Goal: Task Accomplishment & Management: Manage account settings

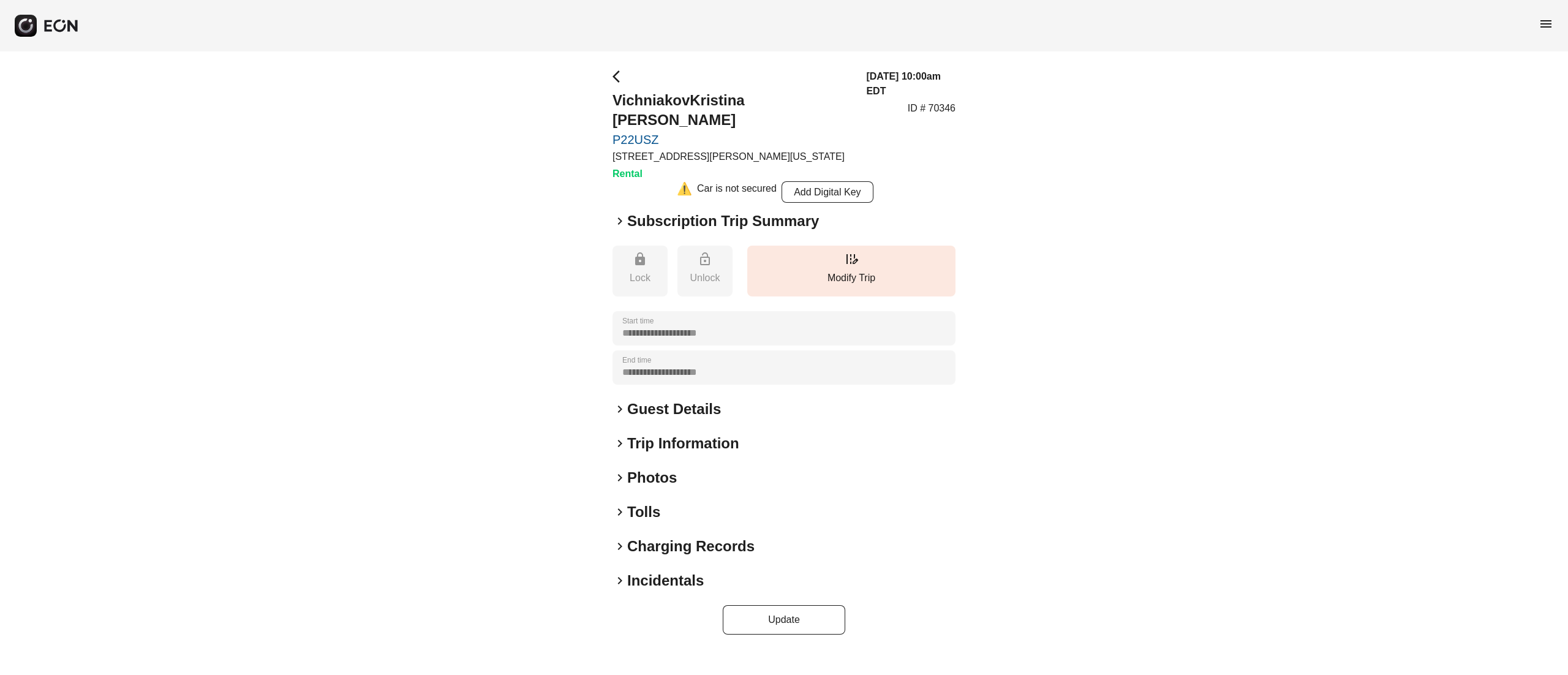
click at [657, 468] on h2 "Photos" at bounding box center [652, 477] width 49 height 20
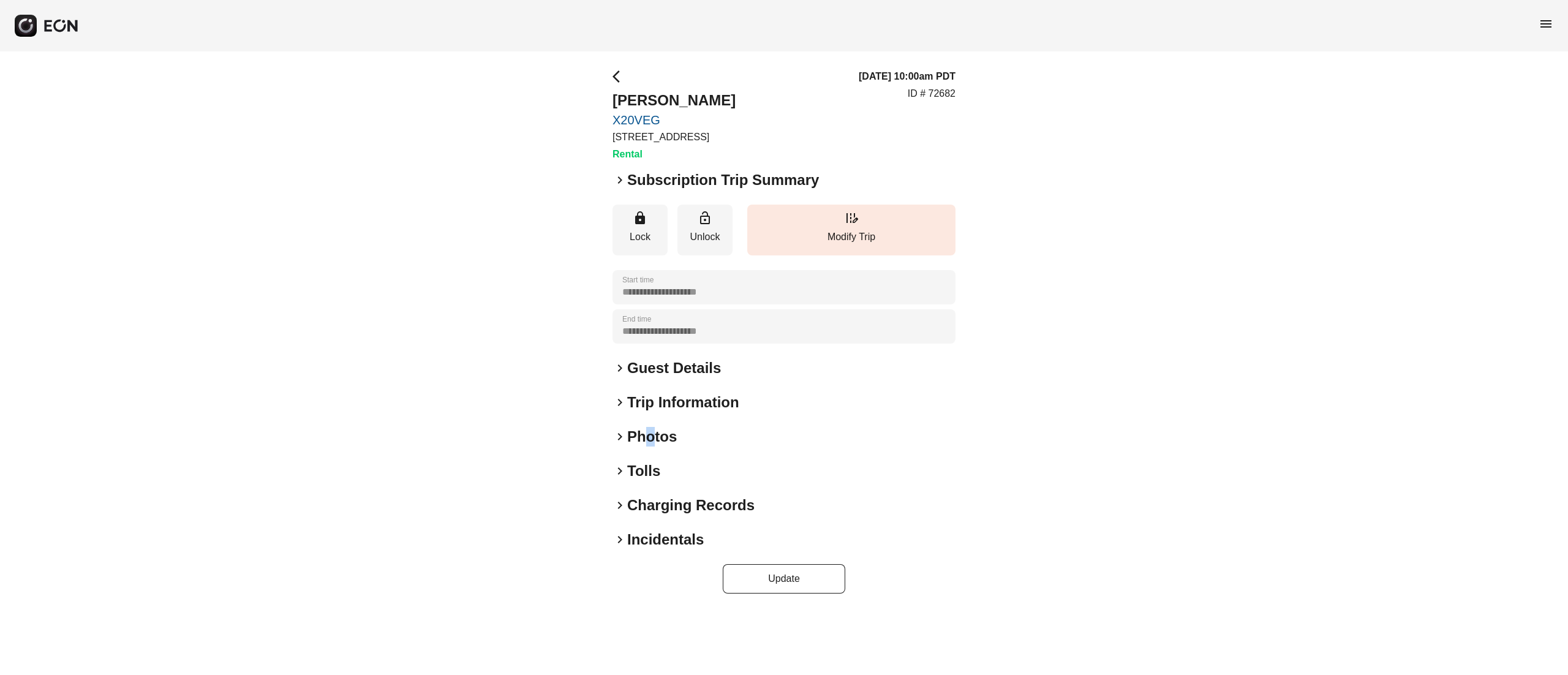
click at [650, 442] on h2 "Photos" at bounding box center [652, 436] width 49 height 20
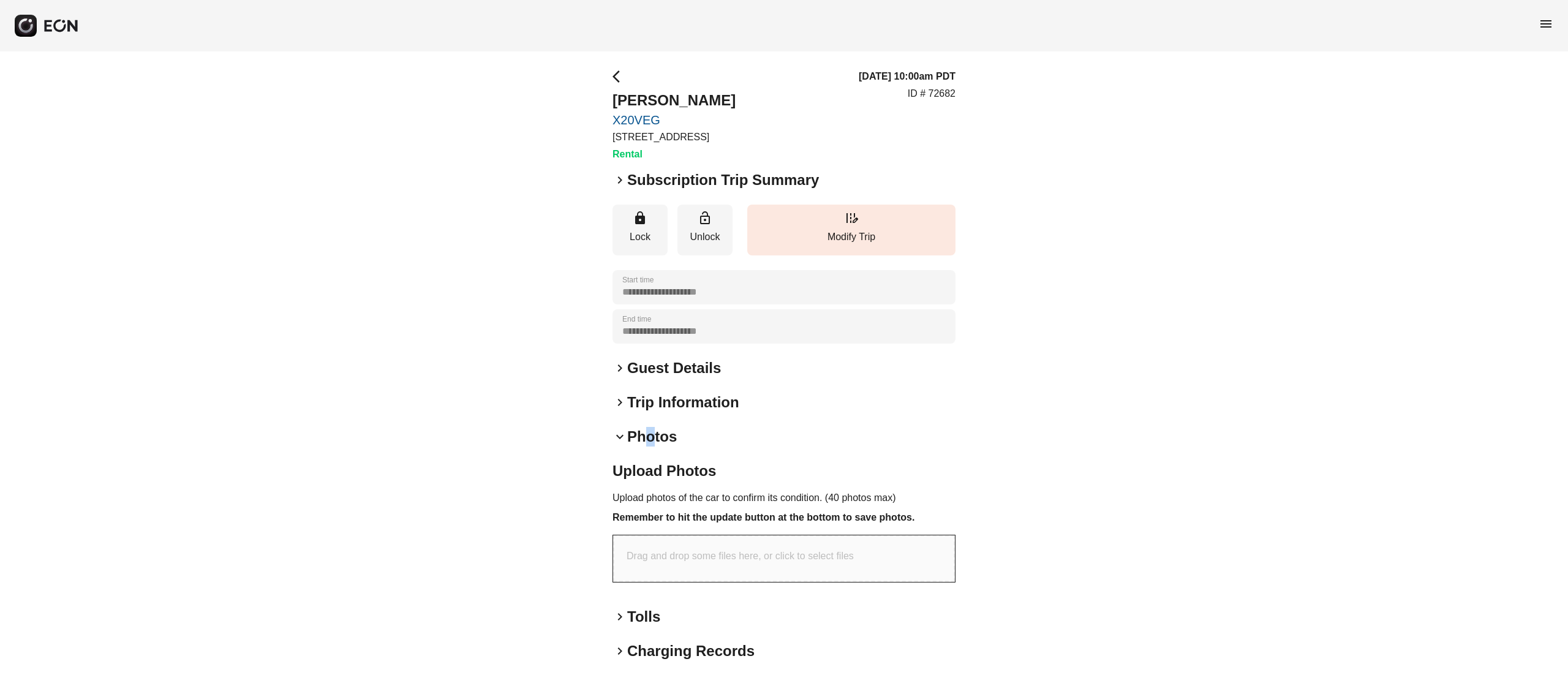
click at [650, 442] on h2 "Photos" at bounding box center [652, 436] width 49 height 20
